Goal: Obtain resource: Download file/media

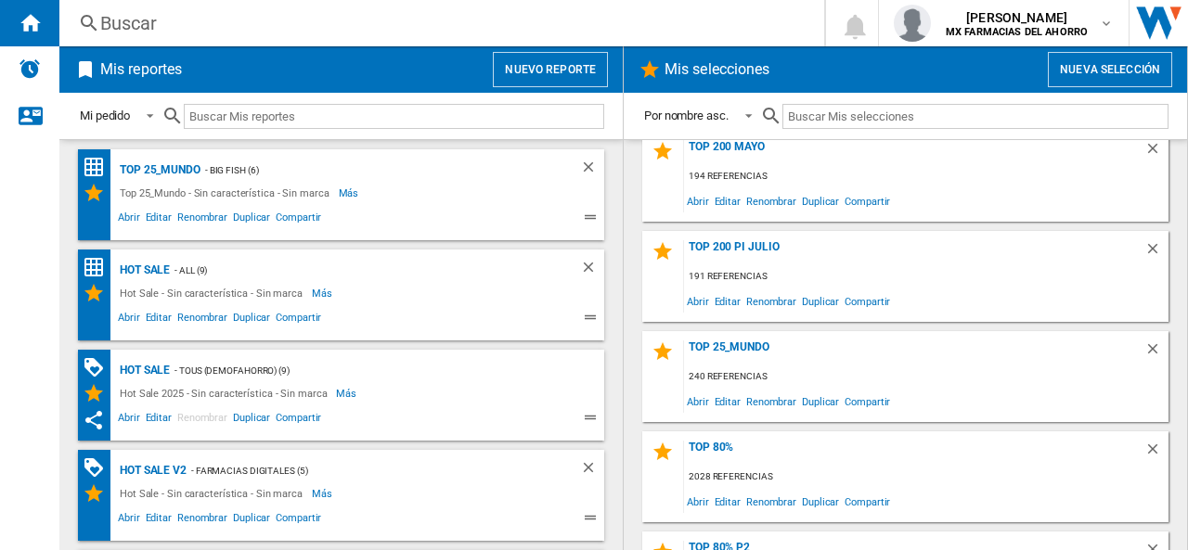
scroll to position [1293, 0]
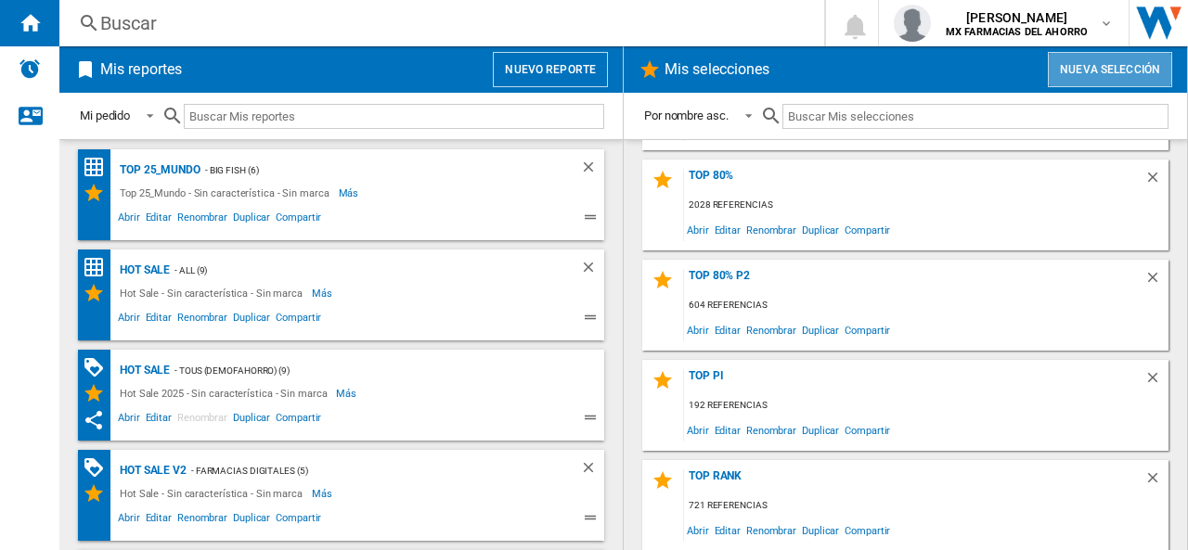
click at [1062, 71] on button "Nueva selección" at bounding box center [1110, 69] width 124 height 35
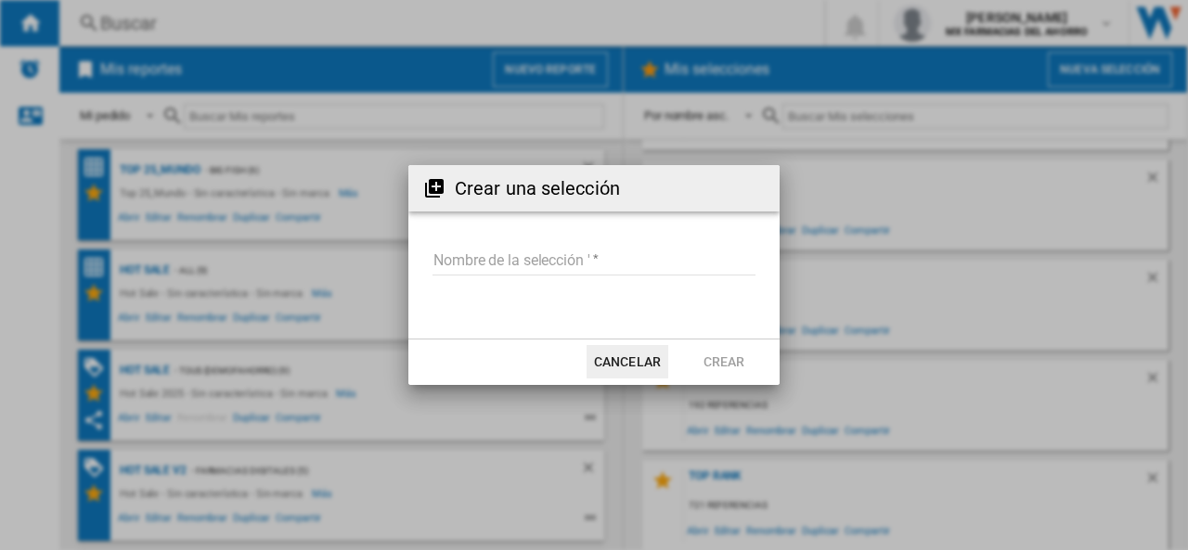
click at [598, 250] on input "Nombre de la selección '" at bounding box center [594, 262] width 323 height 28
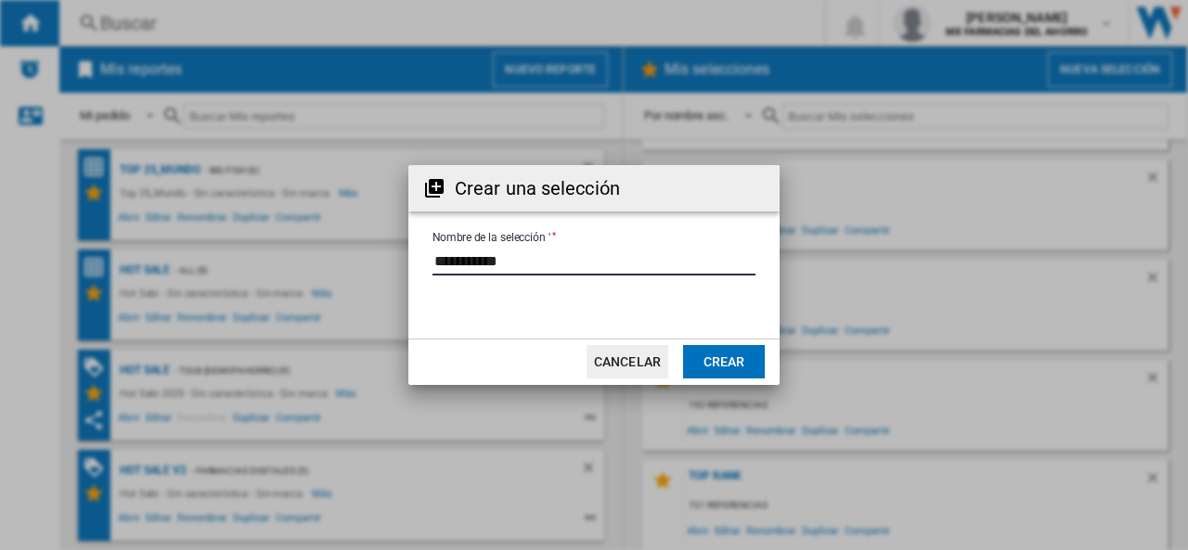
click at [468, 261] on input "Nombre de la selección '" at bounding box center [594, 262] width 323 height 28
type input "**********"
click at [715, 368] on button "Crear" at bounding box center [724, 361] width 82 height 33
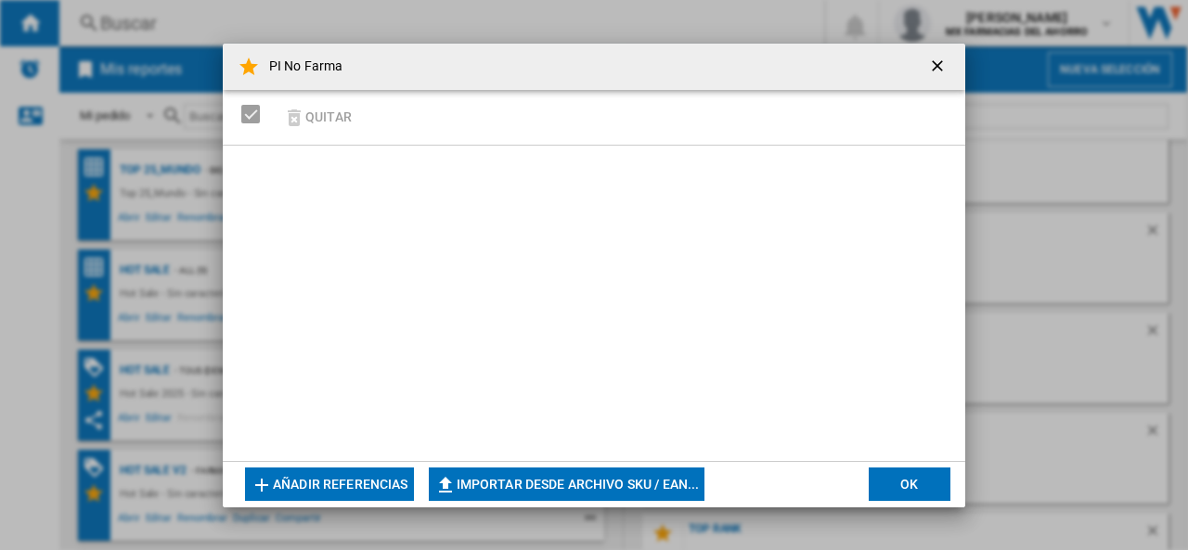
scroll to position [1393, 0]
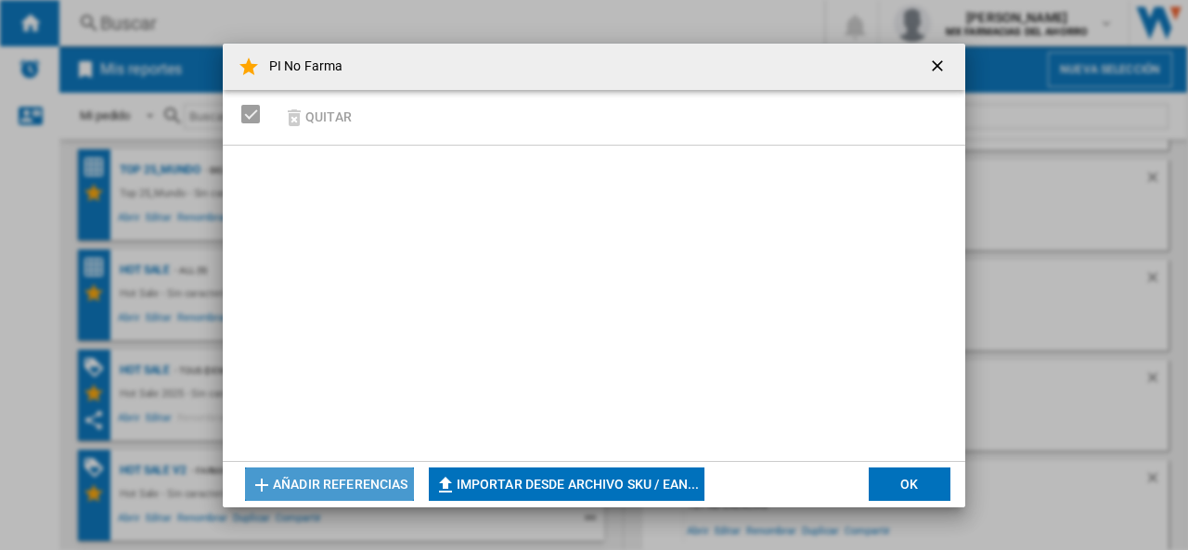
click at [353, 485] on button "Añadir referencias" at bounding box center [329, 484] width 169 height 33
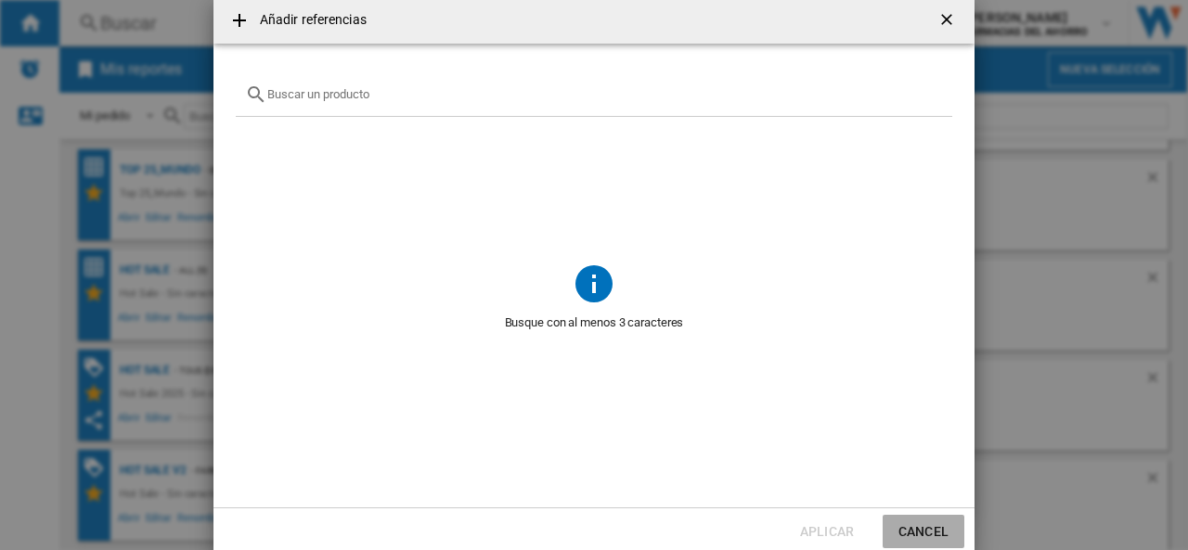
click at [913, 533] on button "Cancel" at bounding box center [924, 531] width 82 height 33
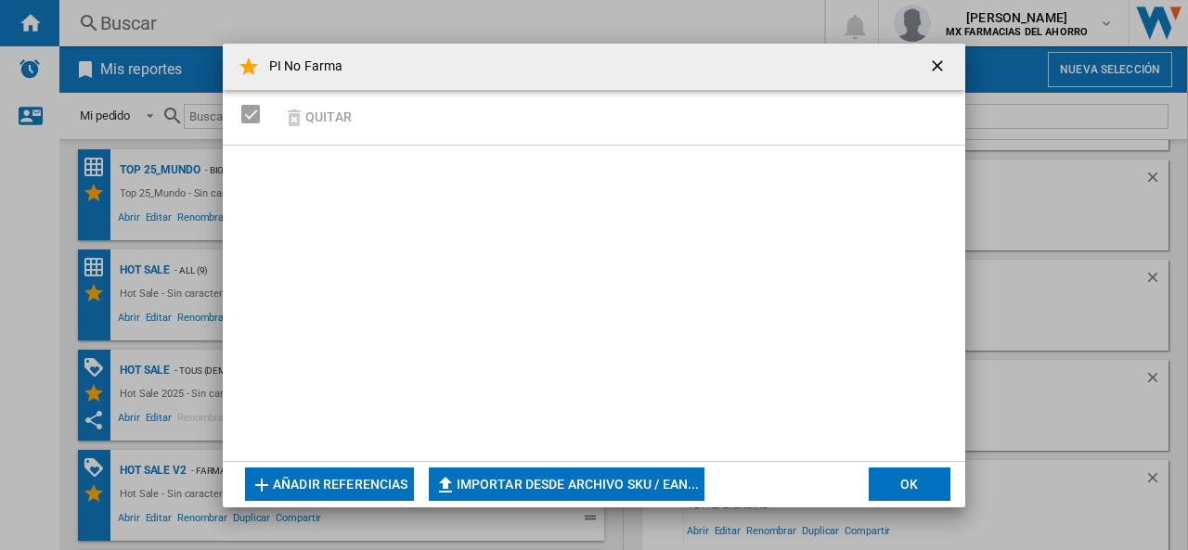
click at [540, 487] on button "Importar desde archivo SKU / EAN..." at bounding box center [567, 484] width 277 height 33
type input "**********"
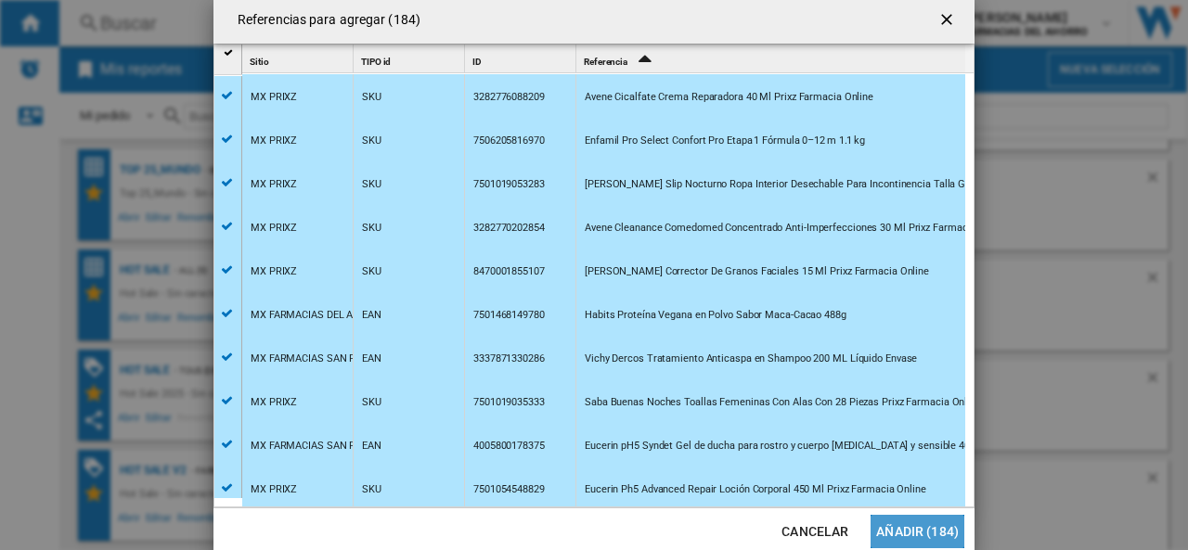
click at [925, 533] on button "Añadir (184)" at bounding box center [918, 531] width 94 height 33
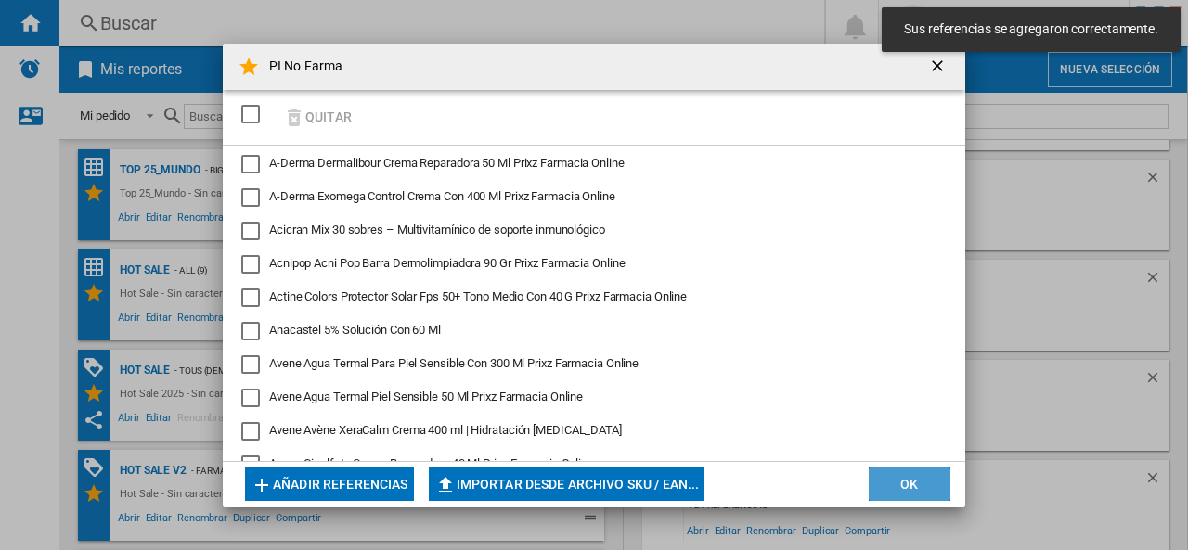
click at [905, 486] on button "OK" at bounding box center [910, 484] width 82 height 33
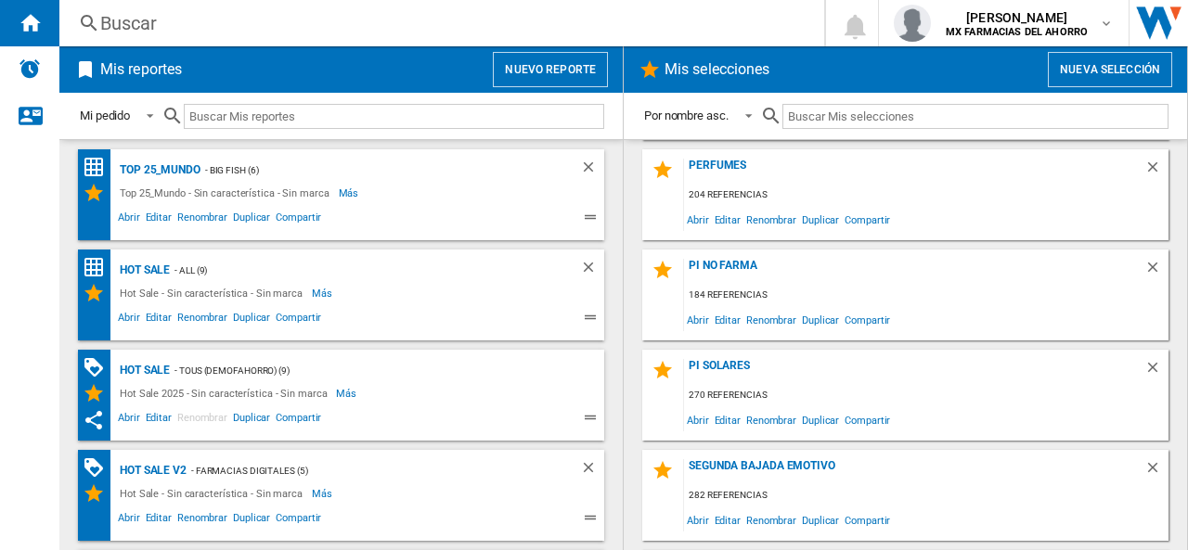
scroll to position [558, 0]
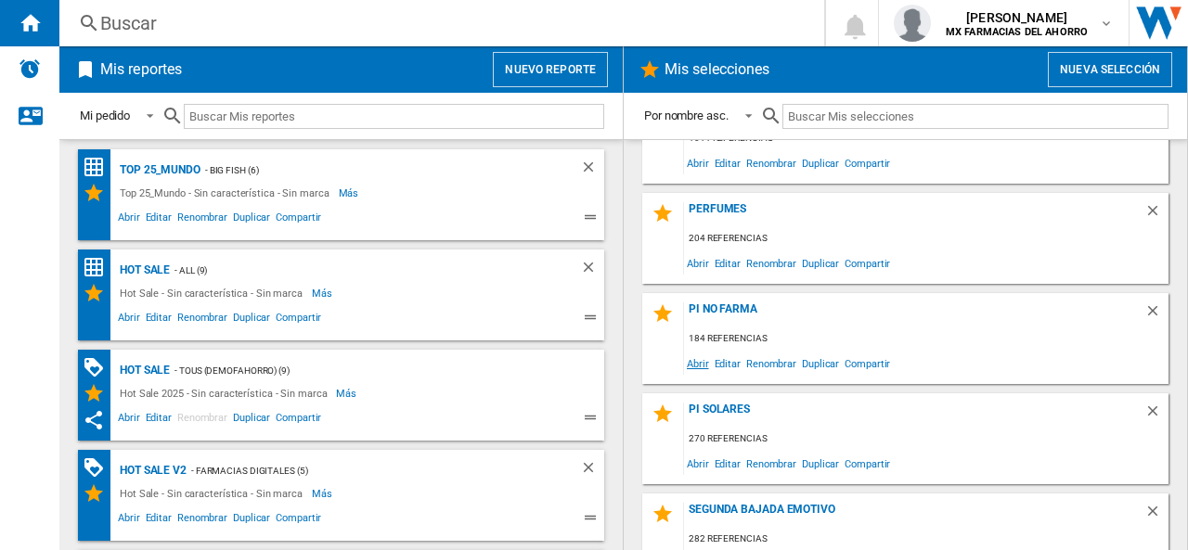
click at [699, 364] on span "Abrir" at bounding box center [698, 363] width 28 height 25
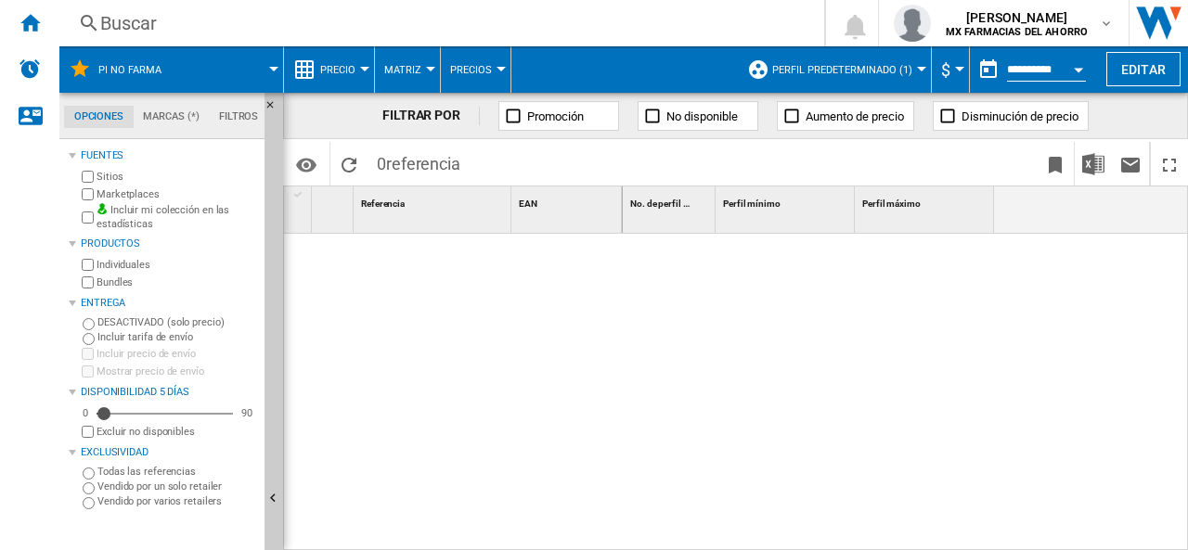
click at [886, 72] on span "Perfil predeterminado (1)" at bounding box center [842, 70] width 140 height 12
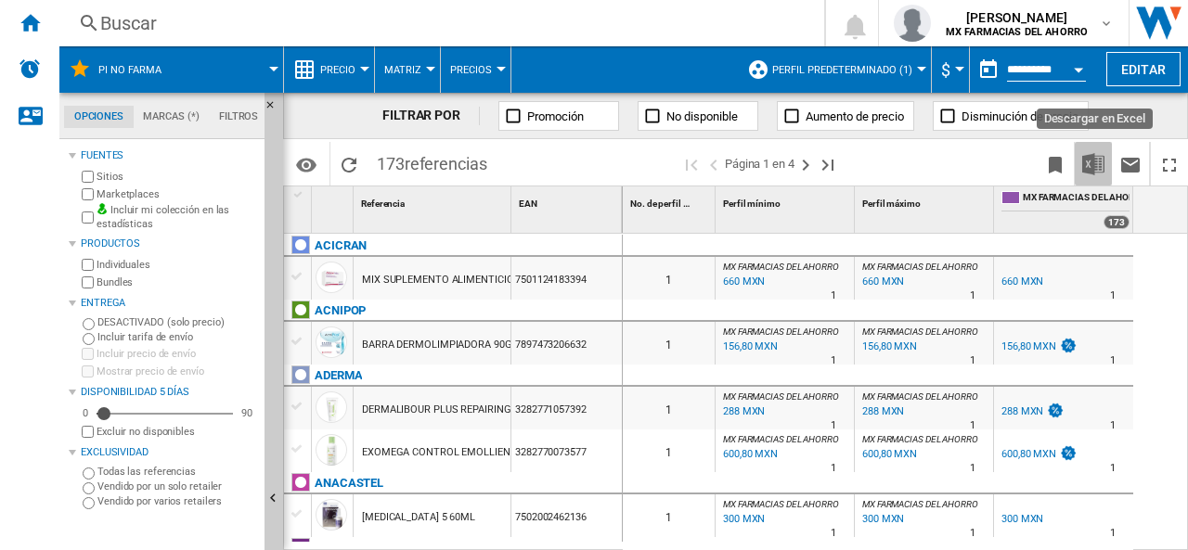
click at [1099, 166] on img "Descargar en Excel" at bounding box center [1093, 164] width 22 height 22
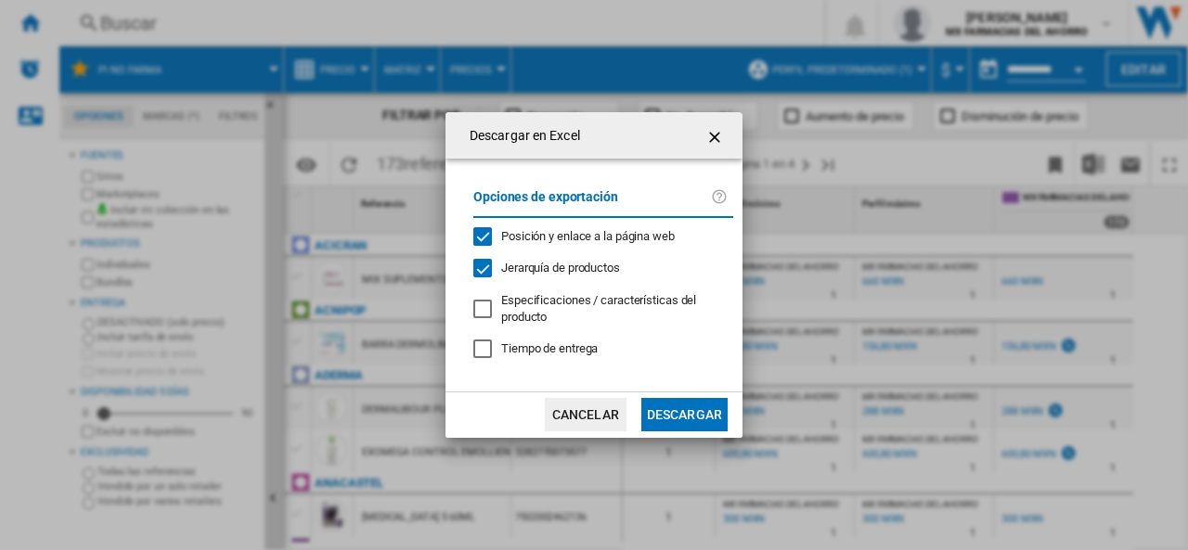
click at [722, 129] on ng-md-icon "getI18NText('BUTTONS.CLOSE_DIALOG')" at bounding box center [716, 137] width 22 height 22
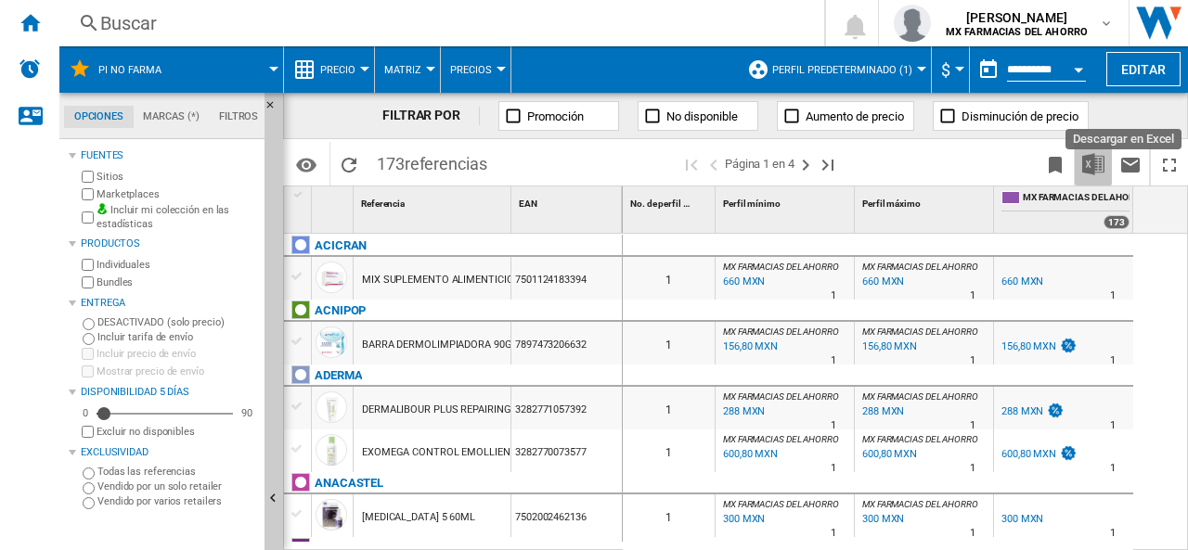
click at [1095, 162] on img "Descargar en Excel" at bounding box center [1093, 164] width 22 height 22
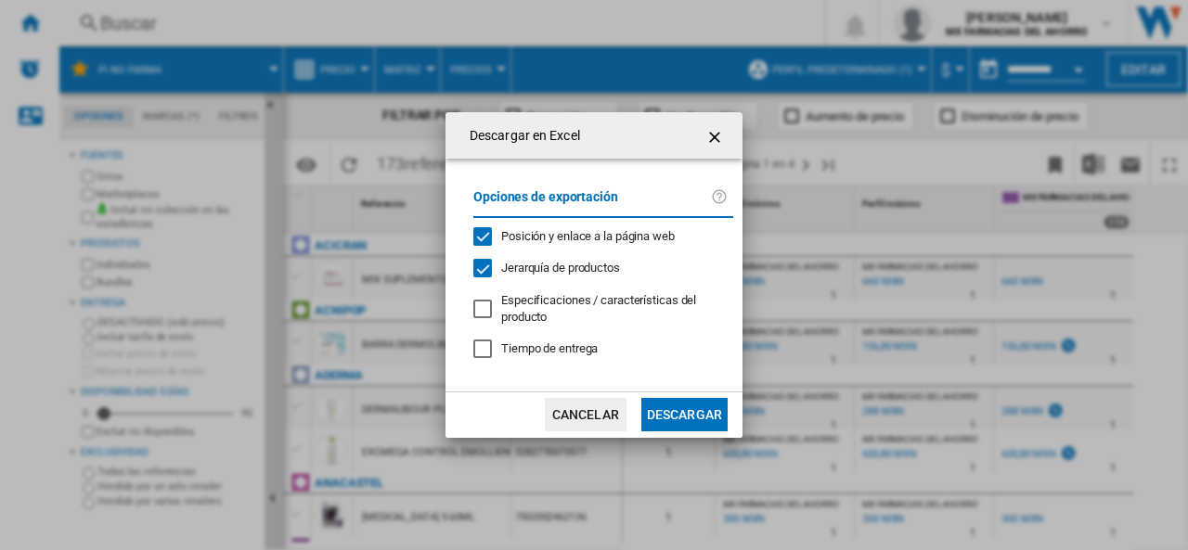
click at [716, 134] on ng-md-icon "getI18NText('BUTTONS.CLOSE_DIALOG')" at bounding box center [716, 137] width 22 height 22
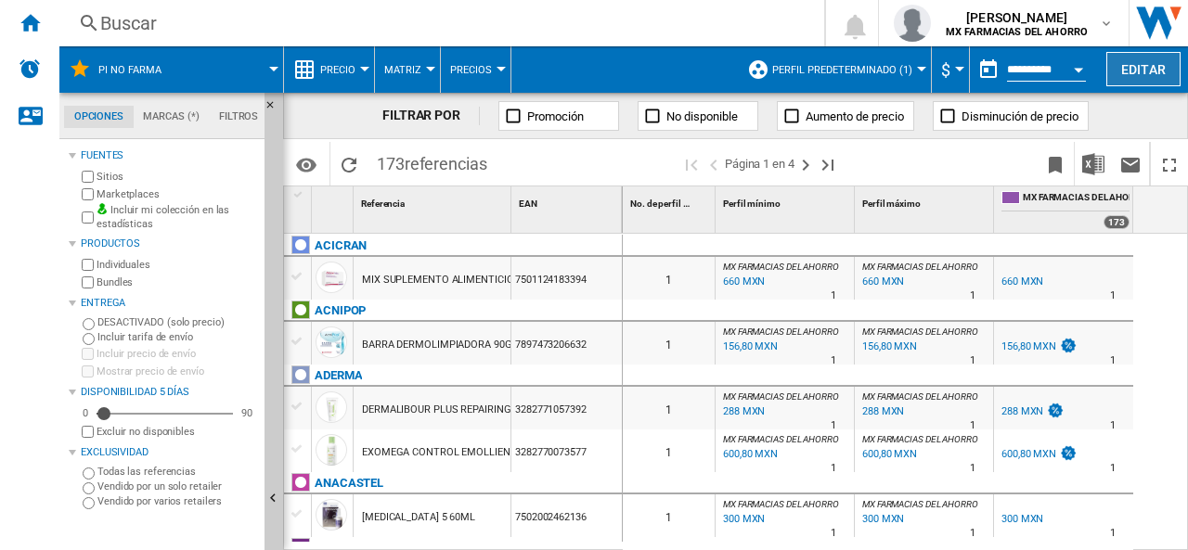
click at [1138, 62] on button "Editar" at bounding box center [1143, 69] width 74 height 34
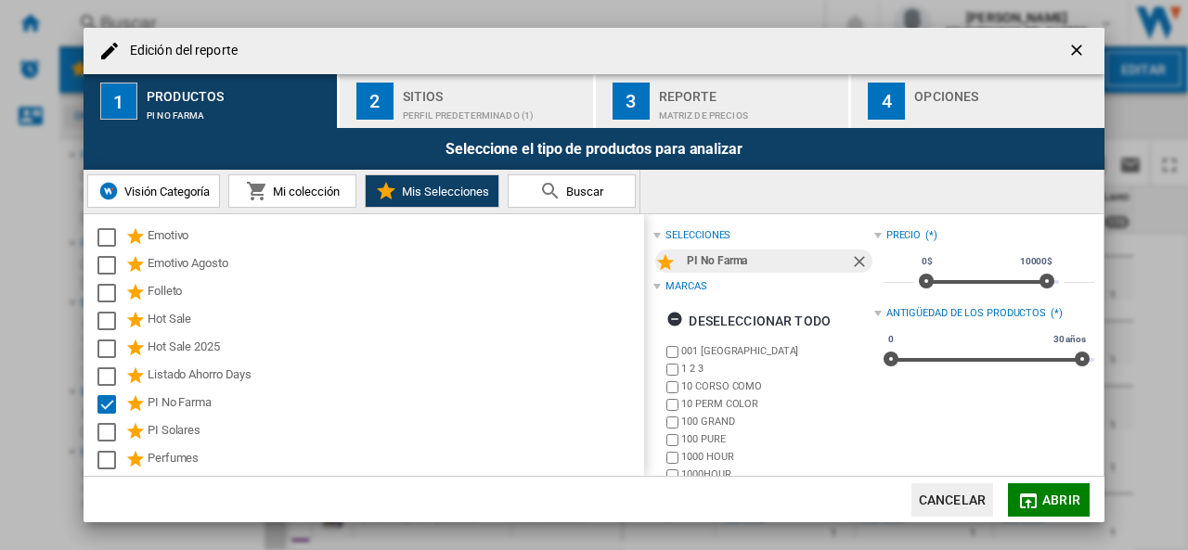
click at [587, 194] on span "Buscar" at bounding box center [583, 192] width 42 height 14
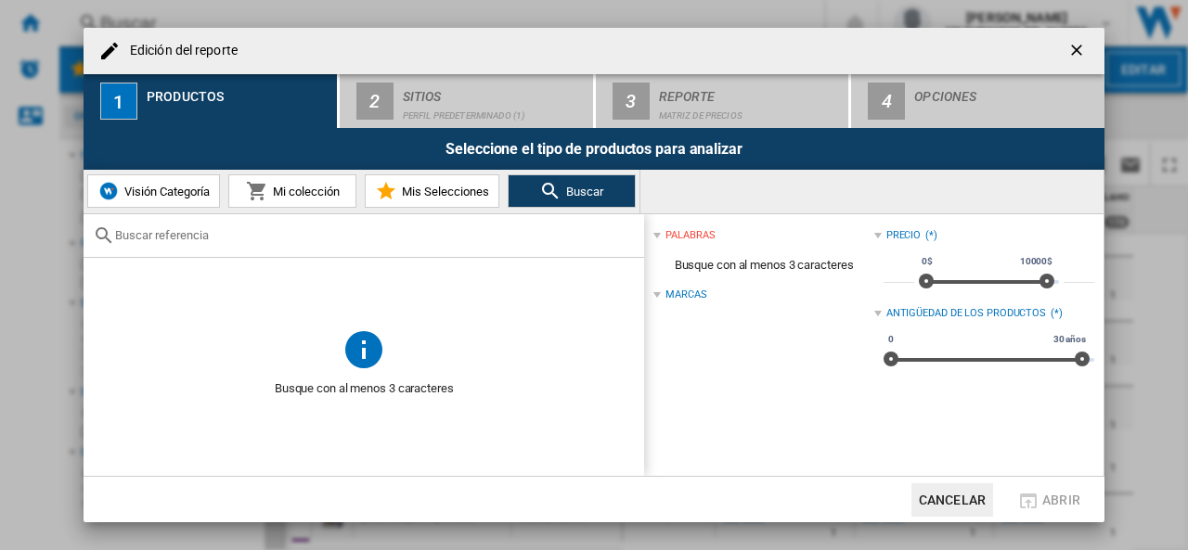
click at [442, 194] on span "Mis Selecciones" at bounding box center [443, 192] width 92 height 14
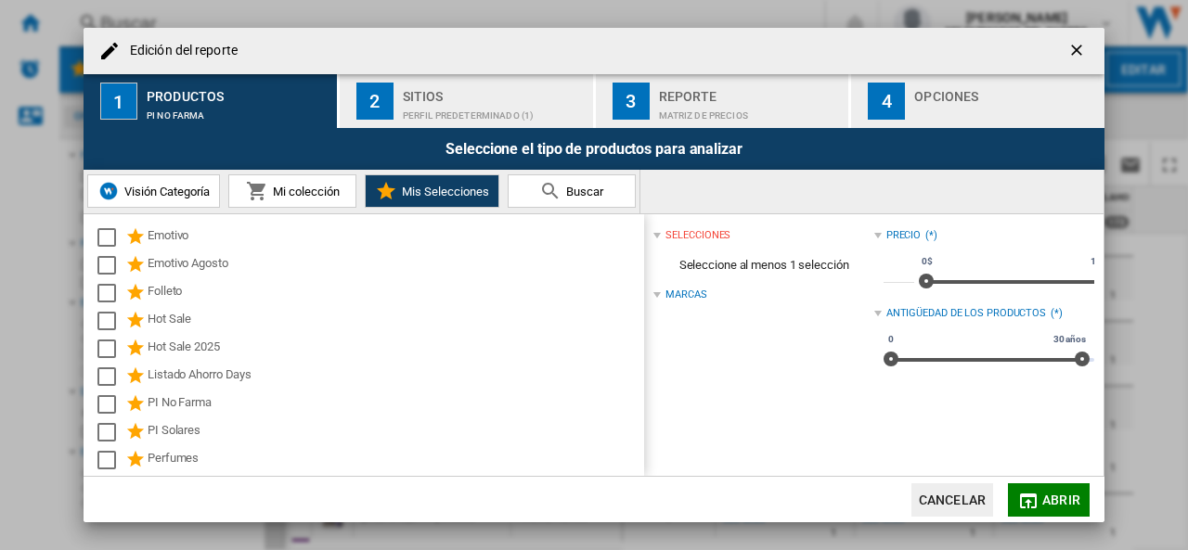
click at [286, 196] on span "Mi colección" at bounding box center [303, 192] width 71 height 14
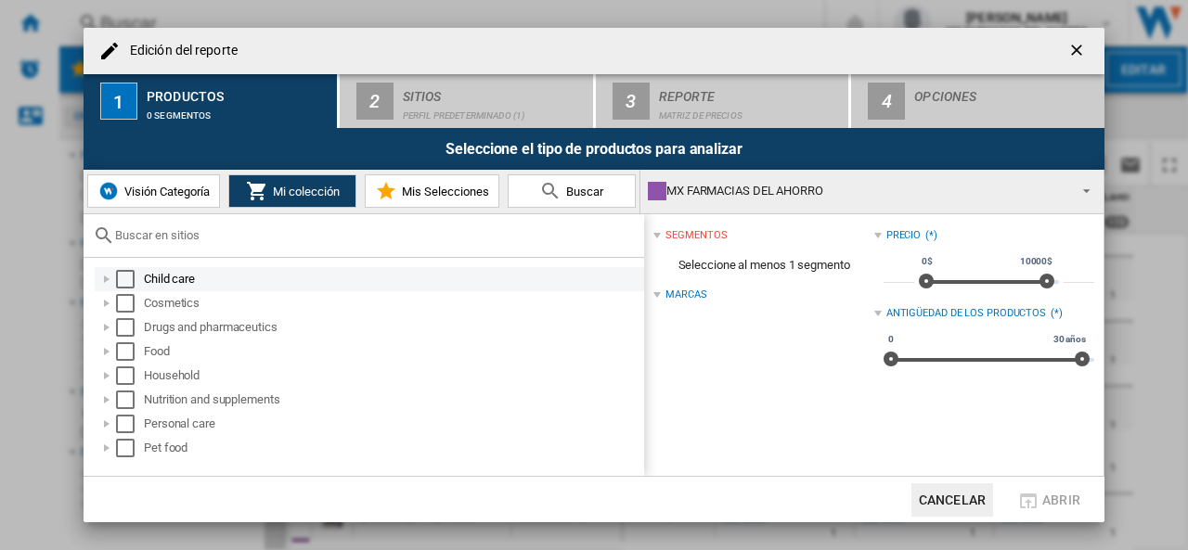
click at [104, 279] on div at bounding box center [106, 279] width 19 height 19
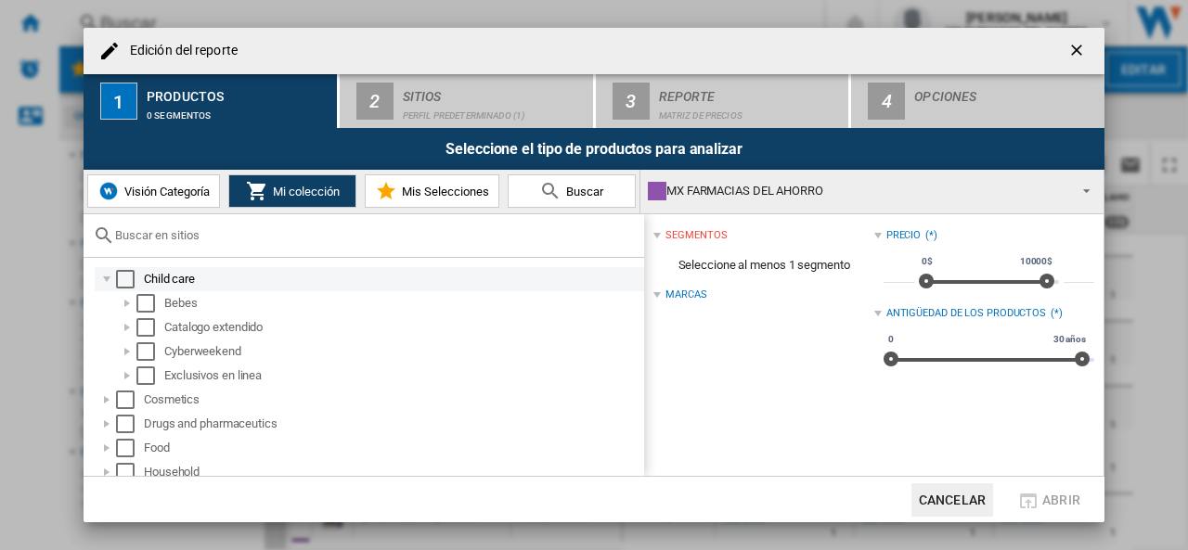
click at [104, 279] on div at bounding box center [106, 279] width 19 height 19
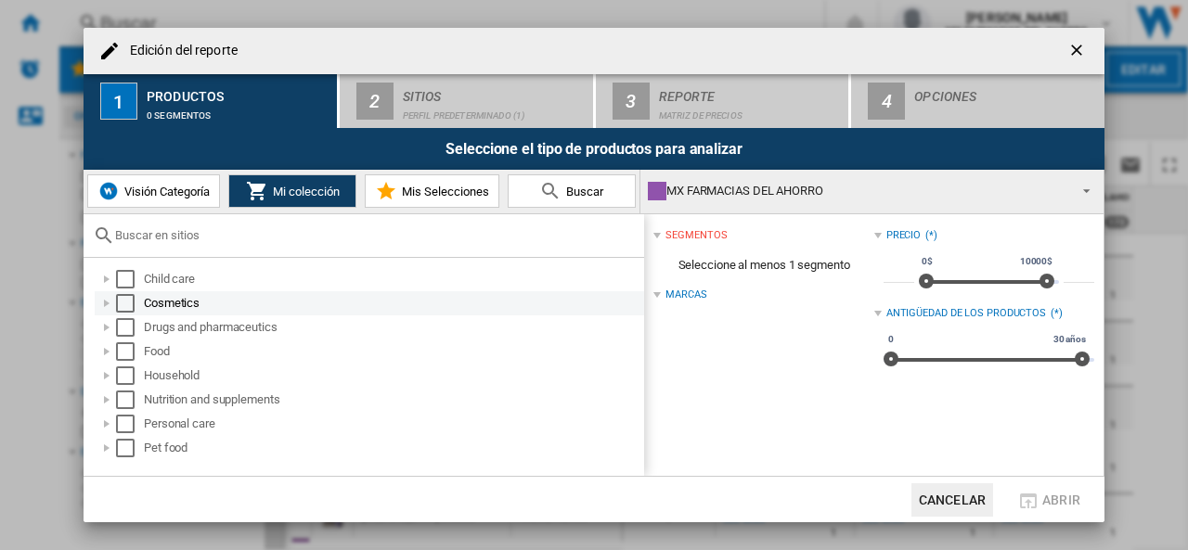
click at [103, 299] on div at bounding box center [106, 303] width 19 height 19
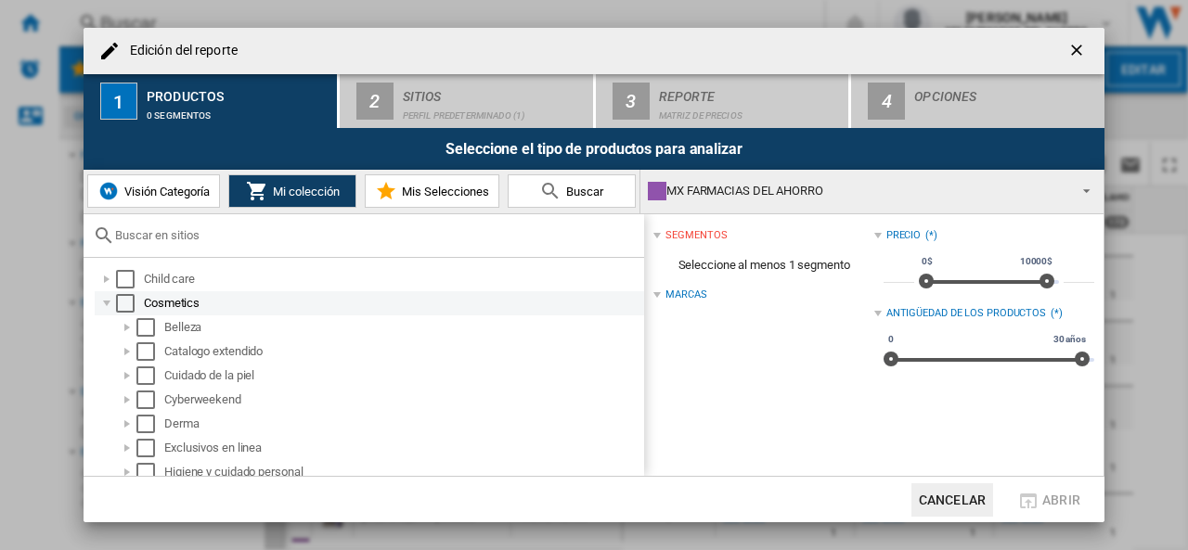
click at [103, 299] on div at bounding box center [106, 303] width 19 height 19
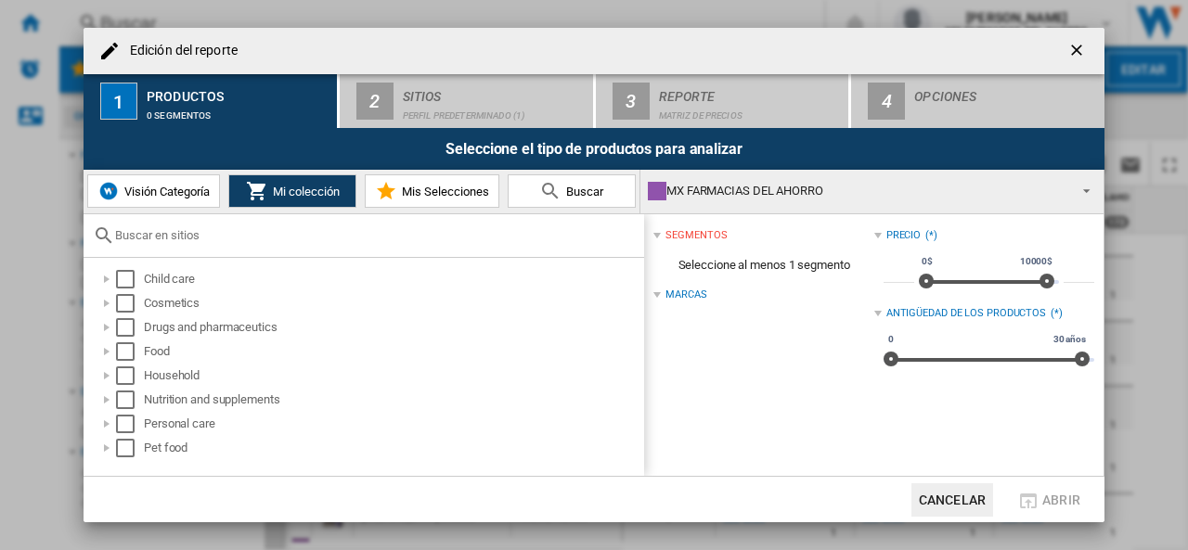
click at [946, 504] on button "Cancelar" at bounding box center [952, 500] width 82 height 33
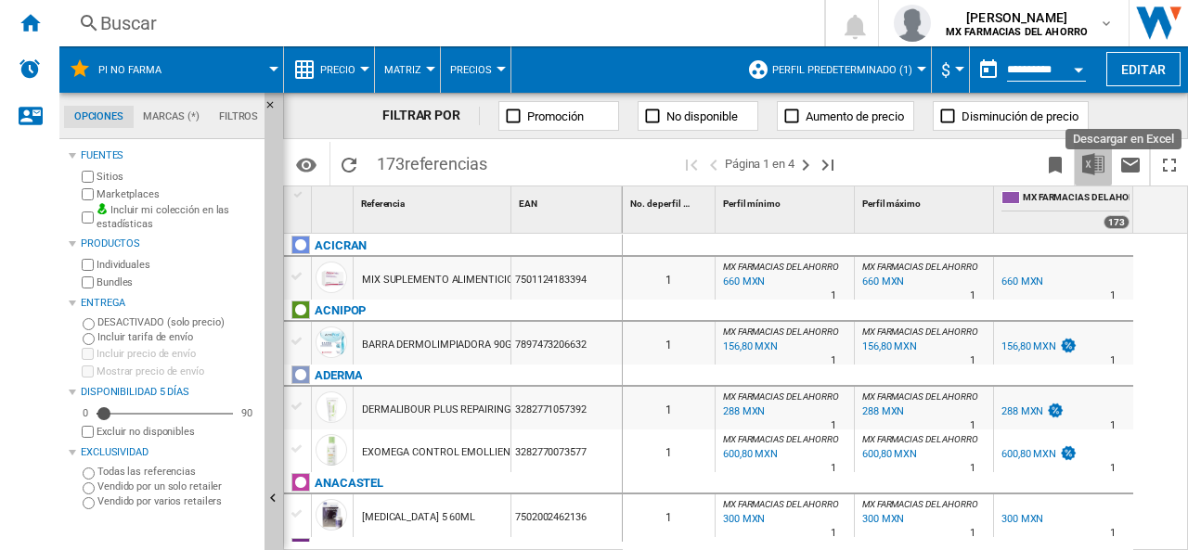
click at [1096, 168] on img "Descargar en Excel" at bounding box center [1093, 164] width 22 height 22
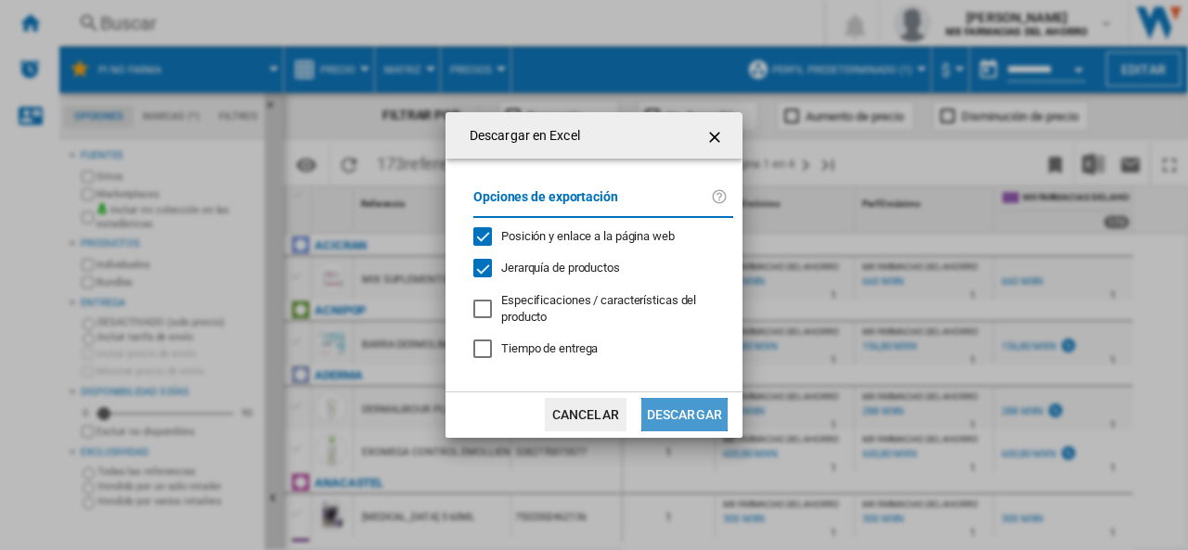
click at [697, 413] on button "Descargar" at bounding box center [684, 414] width 86 height 33
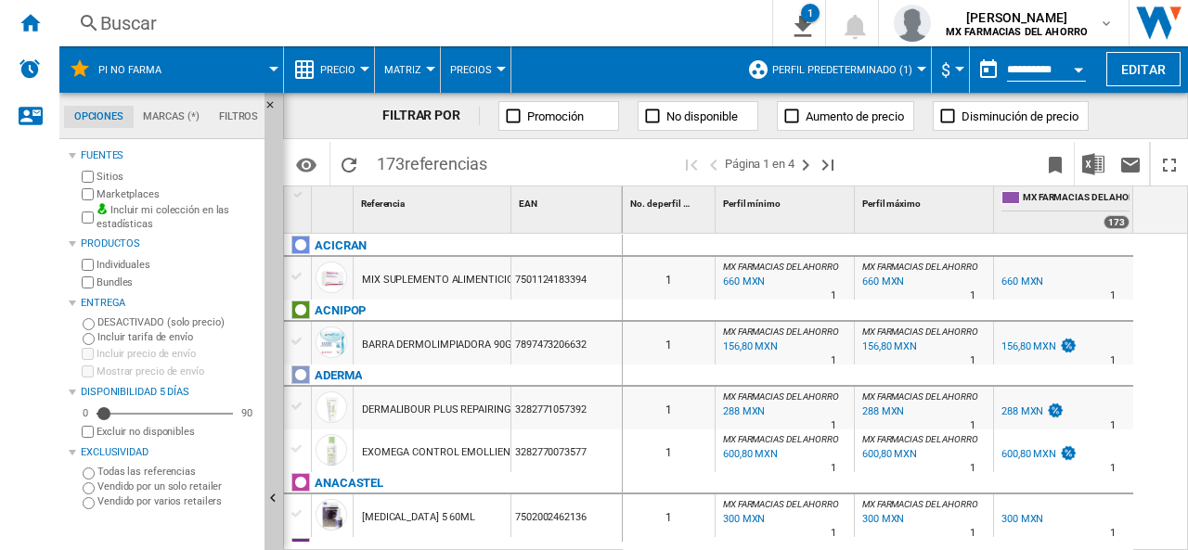
click at [847, 72] on span "Perfil predeterminado (1)" at bounding box center [842, 70] width 140 height 12
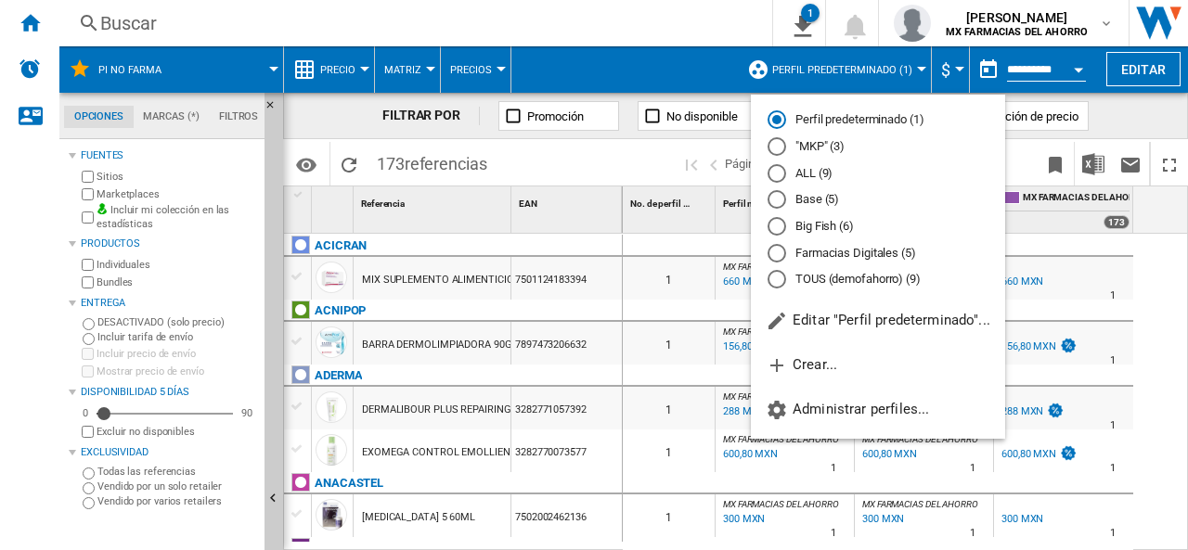
click at [832, 223] on md-radio-button "Big Fish (6)" at bounding box center [878, 227] width 221 height 18
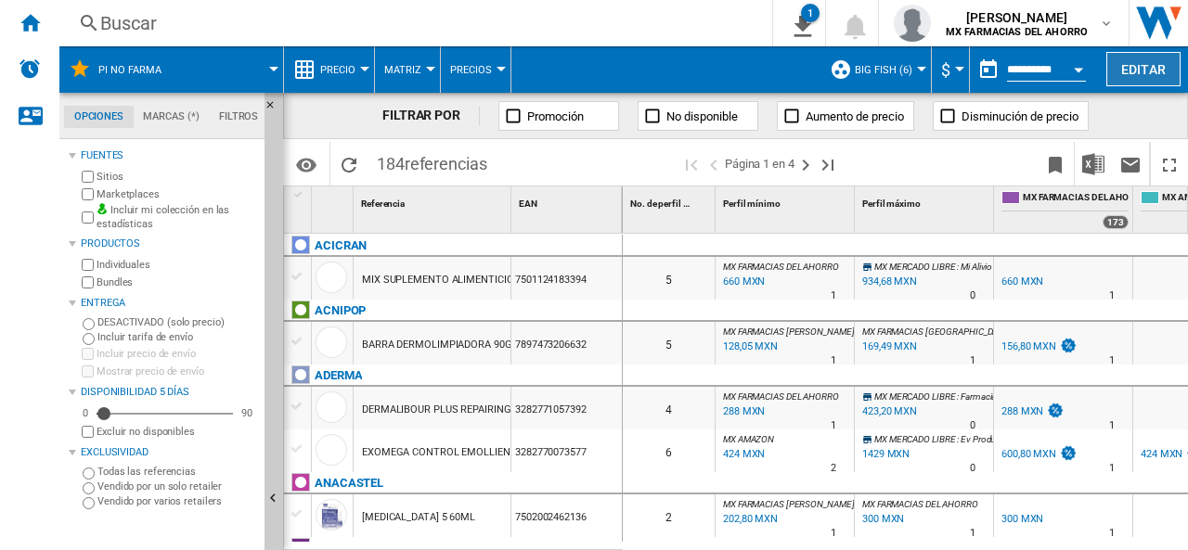
click at [1147, 64] on button "Editar" at bounding box center [1143, 69] width 74 height 34
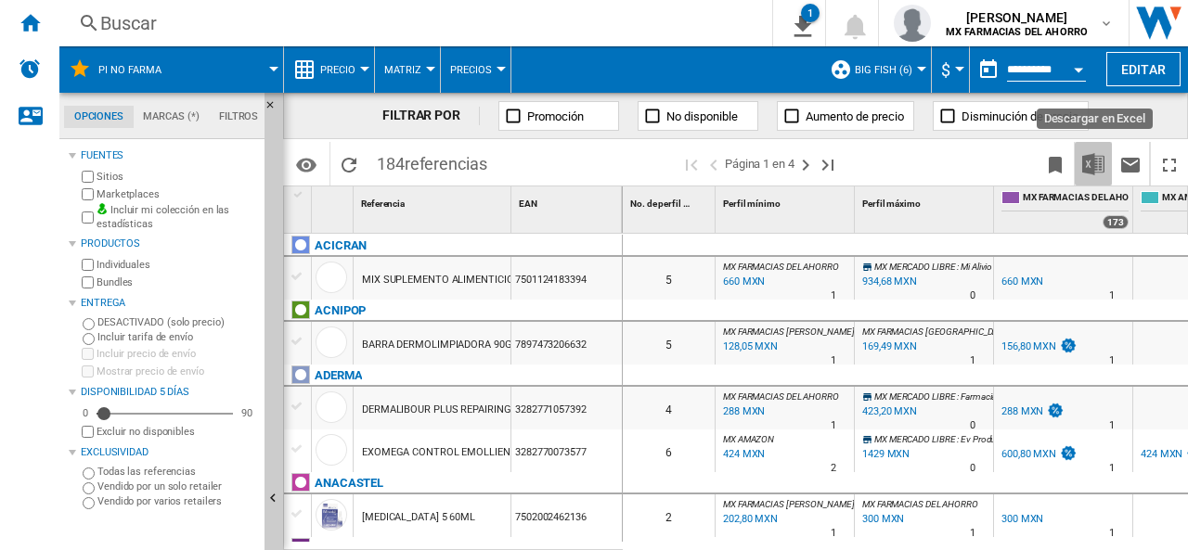
click at [1098, 168] on img "Descargar en Excel" at bounding box center [1093, 164] width 22 height 22
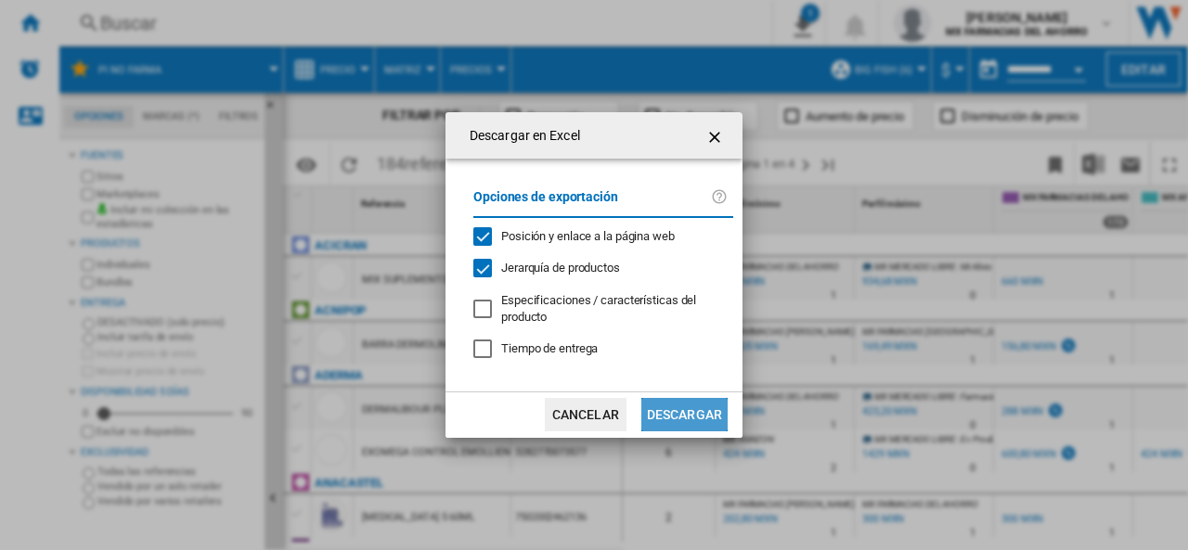
click at [677, 407] on button "Descargar" at bounding box center [684, 414] width 86 height 33
